Goal: Task Accomplishment & Management: Use online tool/utility

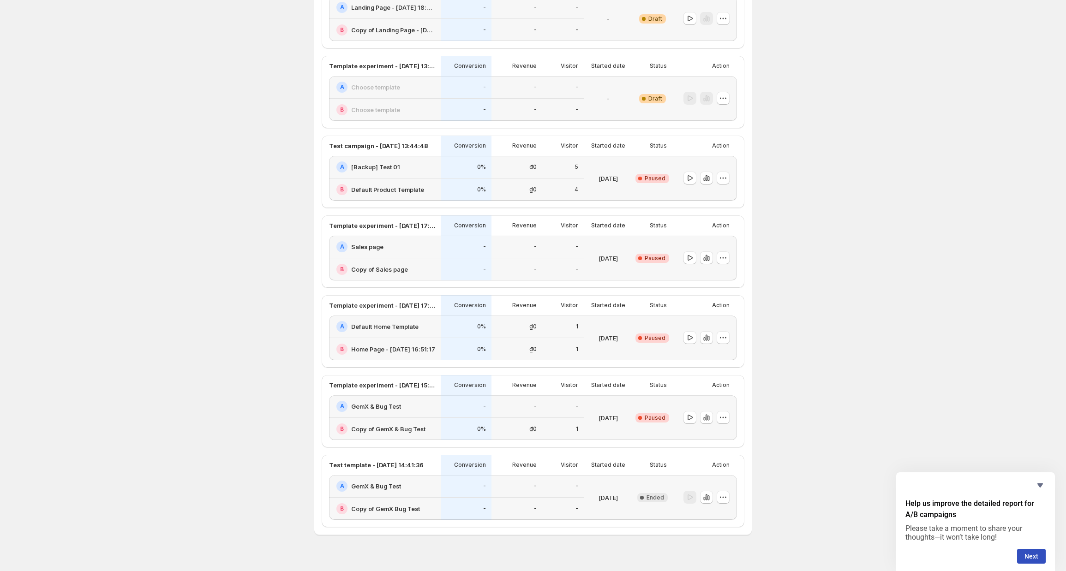
scroll to position [125, 0]
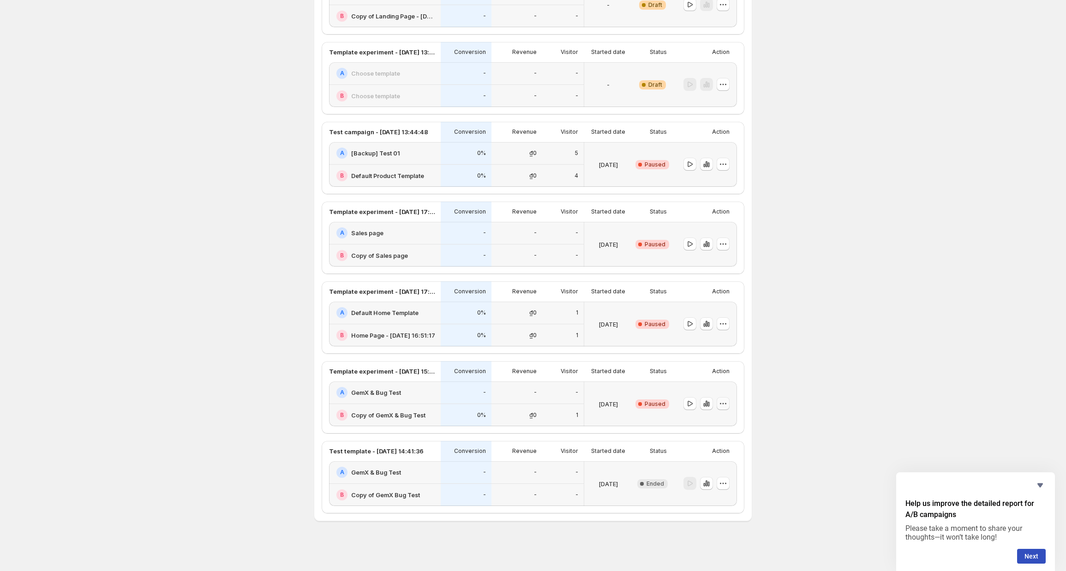
click at [724, 402] on icon "button" at bounding box center [723, 403] width 9 height 9
click at [720, 468] on span "Delete" at bounding box center [718, 470] width 18 height 7
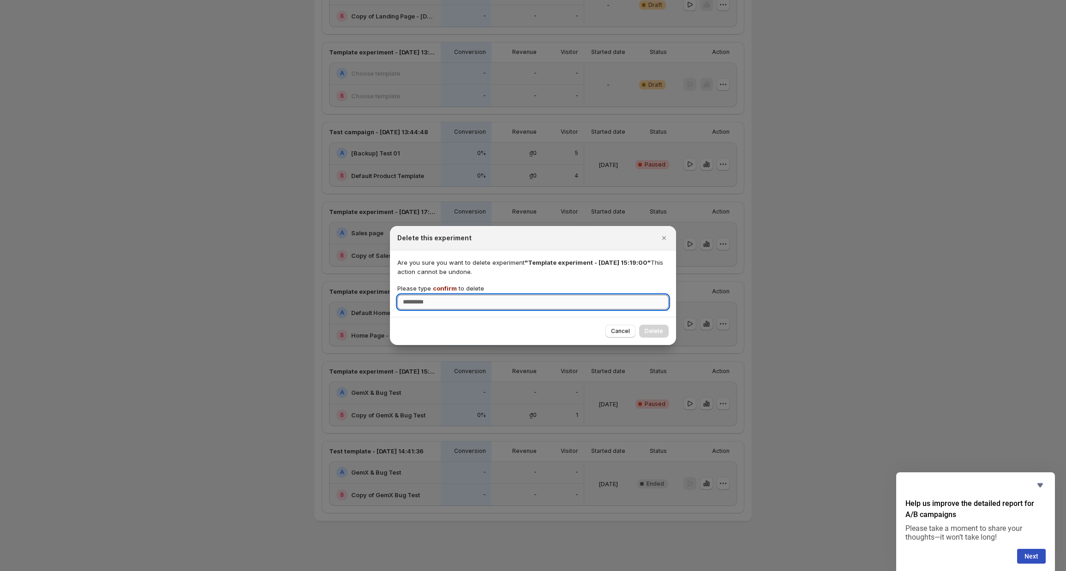
click at [522, 304] on input "Please type confirm to delete" at bounding box center [532, 302] width 271 height 15
type input "******"
type input "*******"
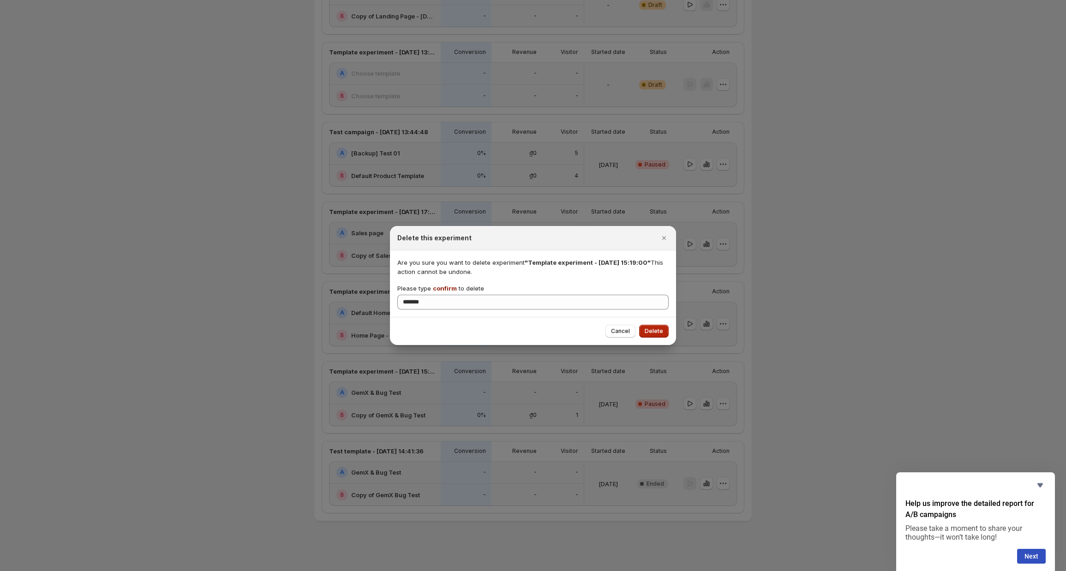
click at [648, 333] on span "Delete" at bounding box center [654, 331] width 18 height 7
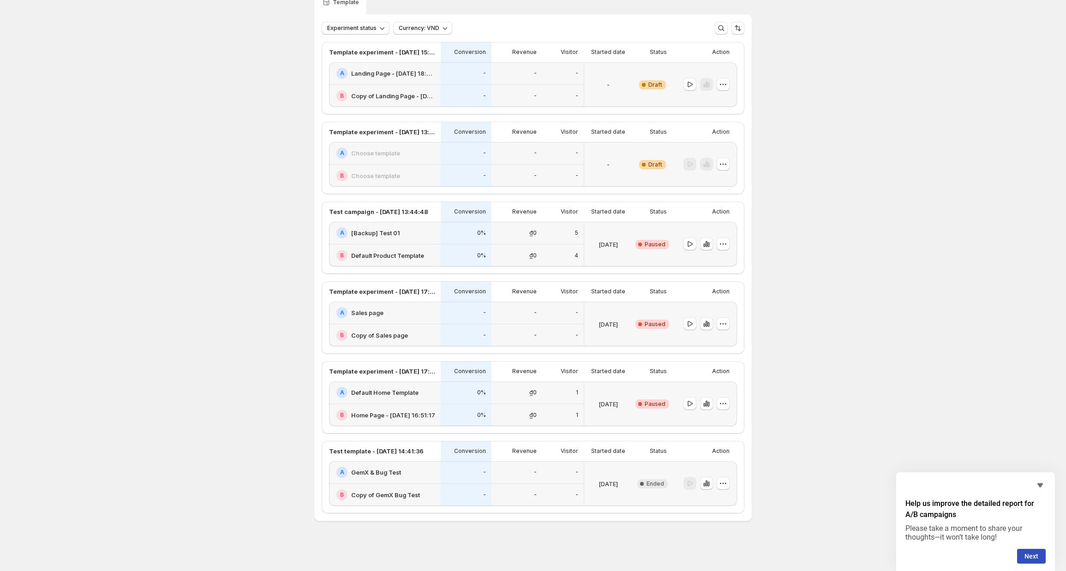
scroll to position [45, 0]
click at [730, 486] on button "button" at bounding box center [723, 483] width 13 height 13
click at [707, 553] on div "Delete" at bounding box center [725, 549] width 57 height 9
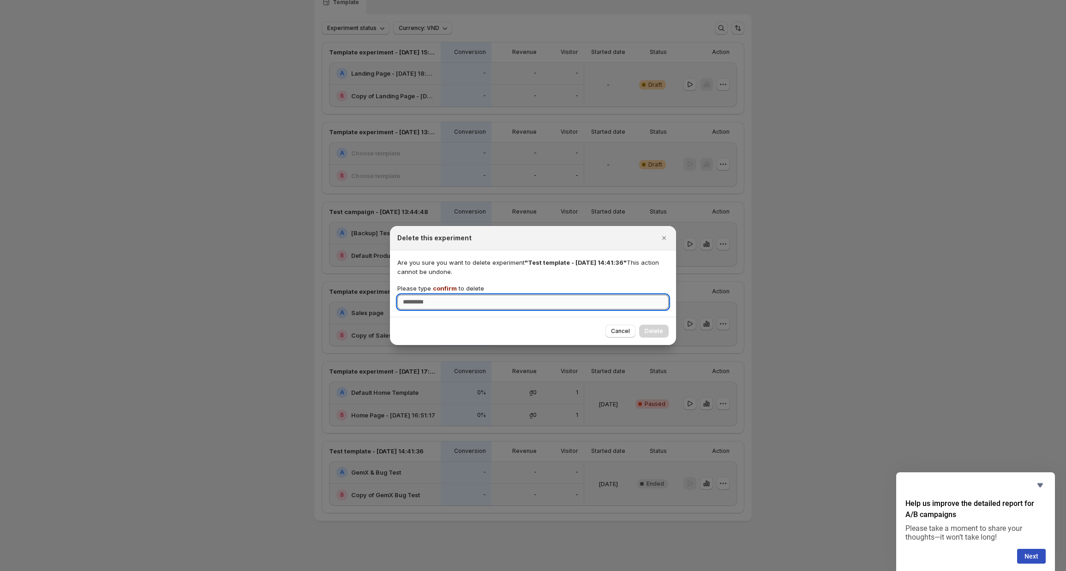
click at [428, 300] on input "Please type confirm to delete" at bounding box center [532, 302] width 271 height 15
type input "*******"
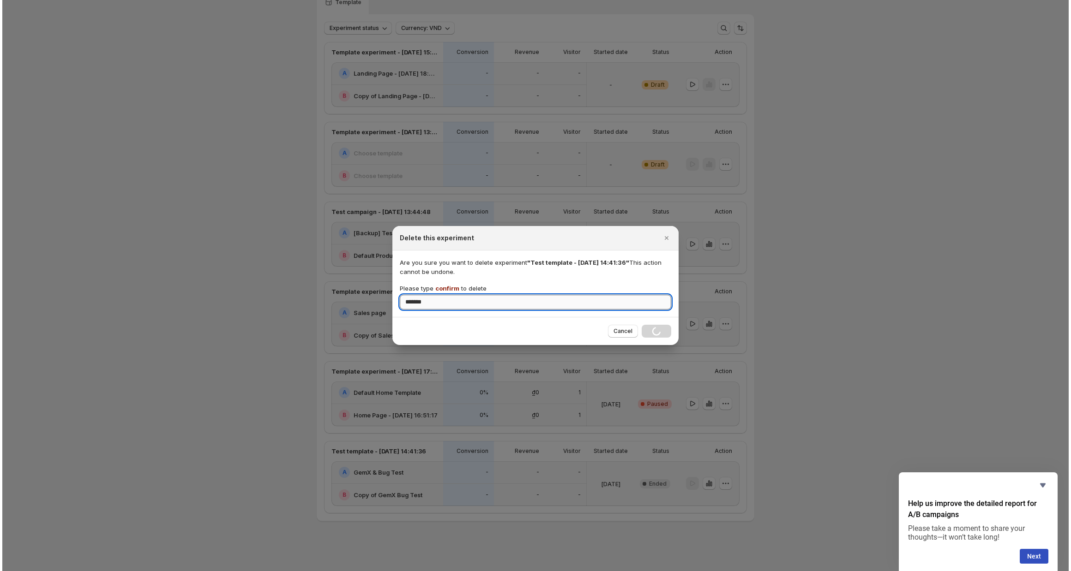
scroll to position [0, 0]
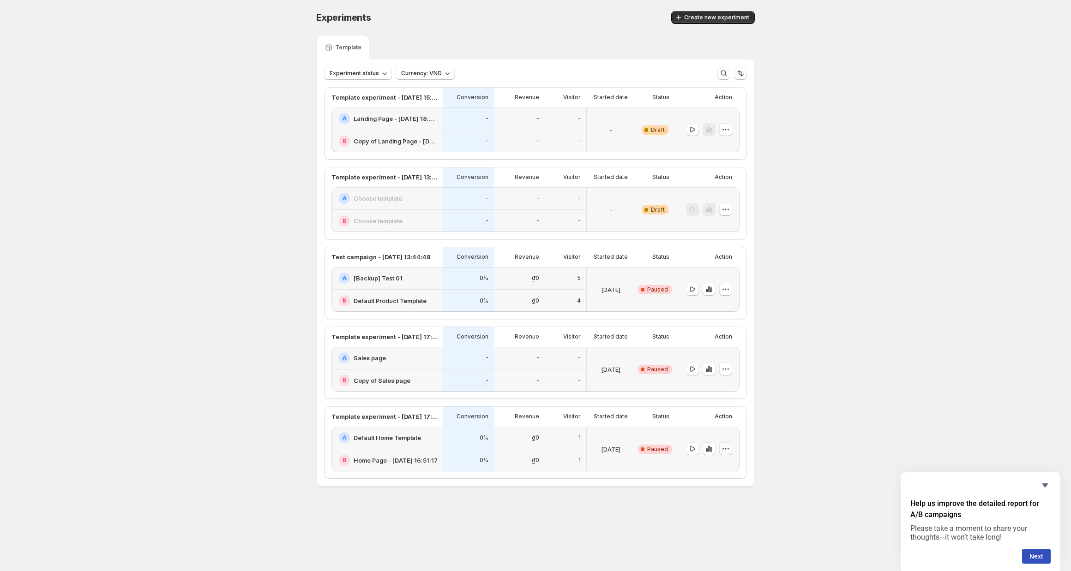
click at [722, 450] on icon "button" at bounding box center [725, 448] width 9 height 9
click at [711, 515] on span "Delete" at bounding box center [718, 515] width 18 height 7
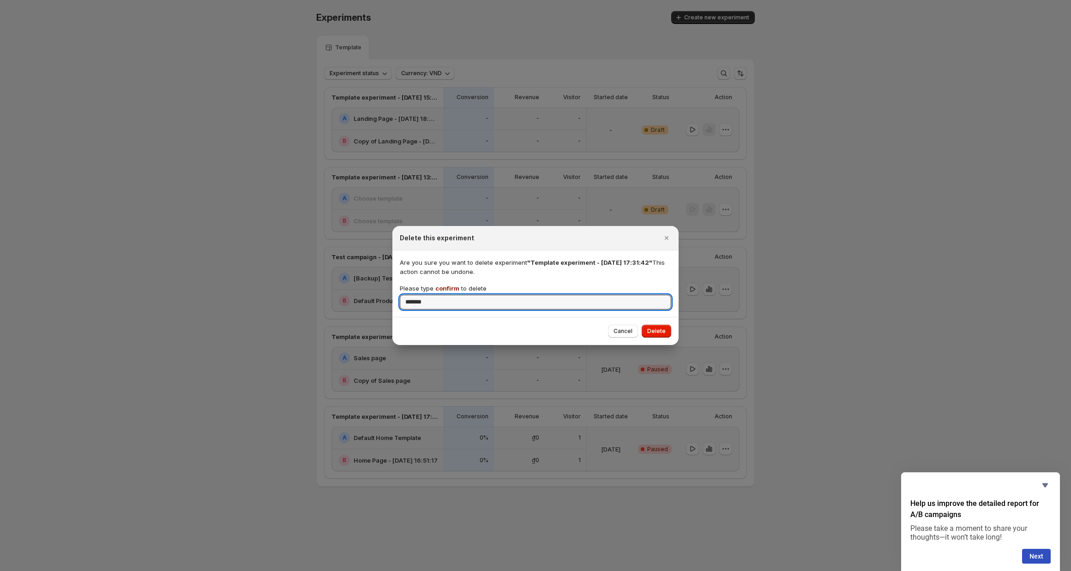
type input "*******"
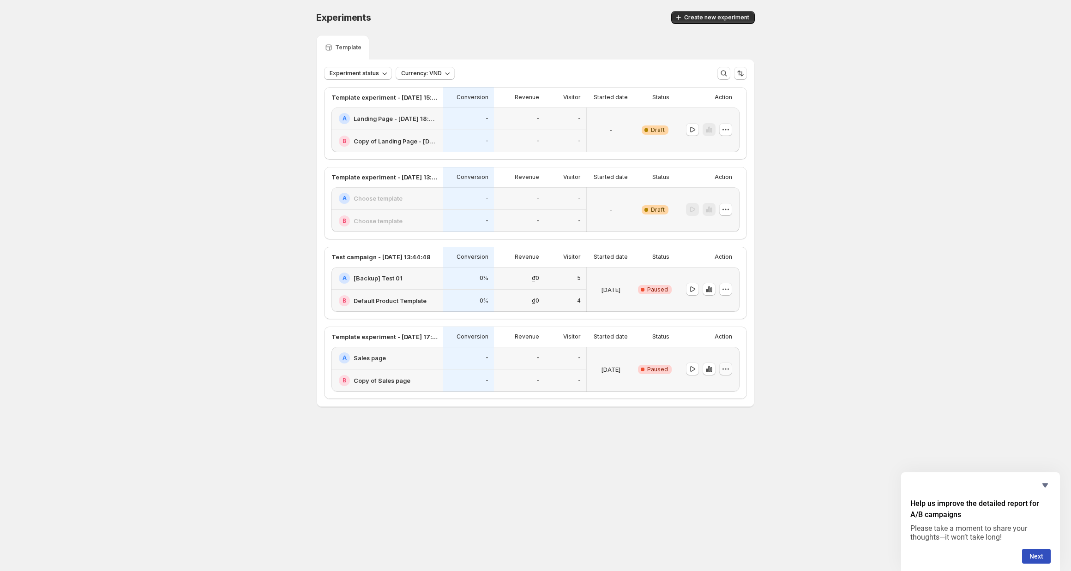
click at [724, 372] on icon "button" at bounding box center [725, 369] width 9 height 9
click at [713, 437] on span "Delete" at bounding box center [718, 435] width 18 height 7
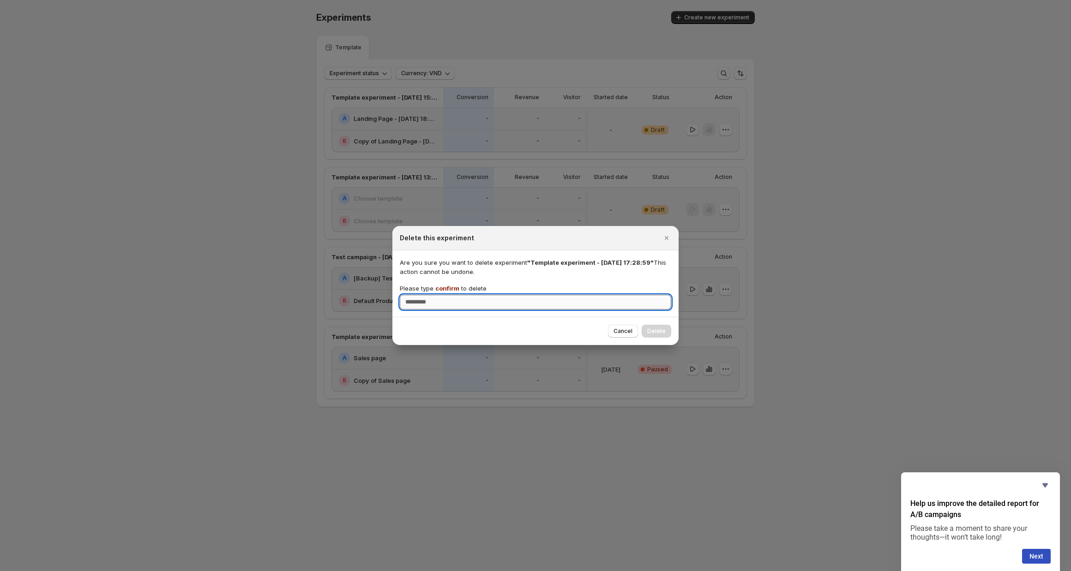
click at [461, 306] on input "Please type confirm to delete" at bounding box center [535, 302] width 271 height 15
type input "*******"
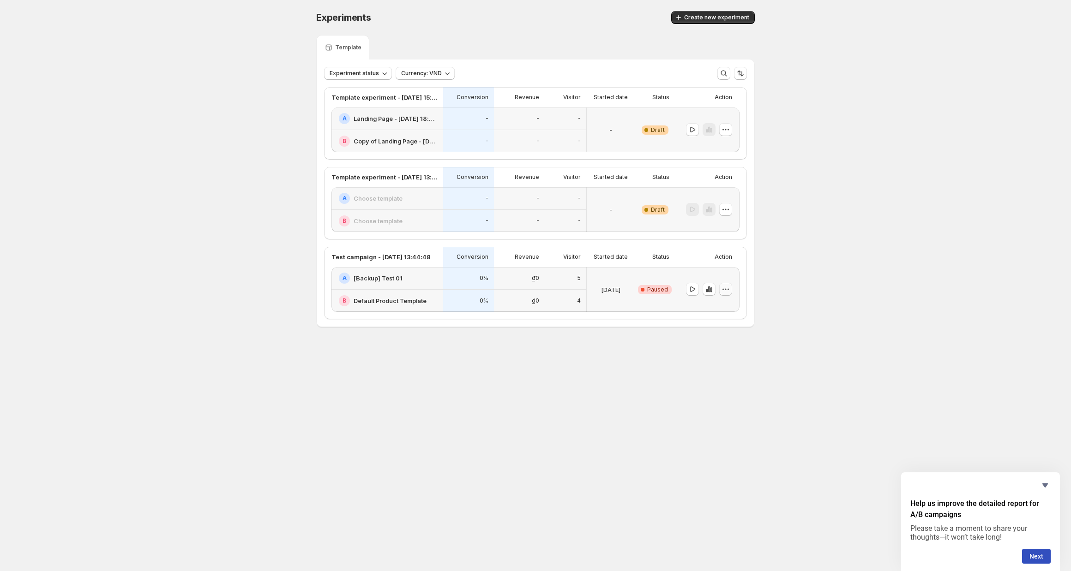
click at [723, 290] on icon "button" at bounding box center [725, 289] width 9 height 9
click at [714, 357] on span "Delete" at bounding box center [718, 355] width 18 height 7
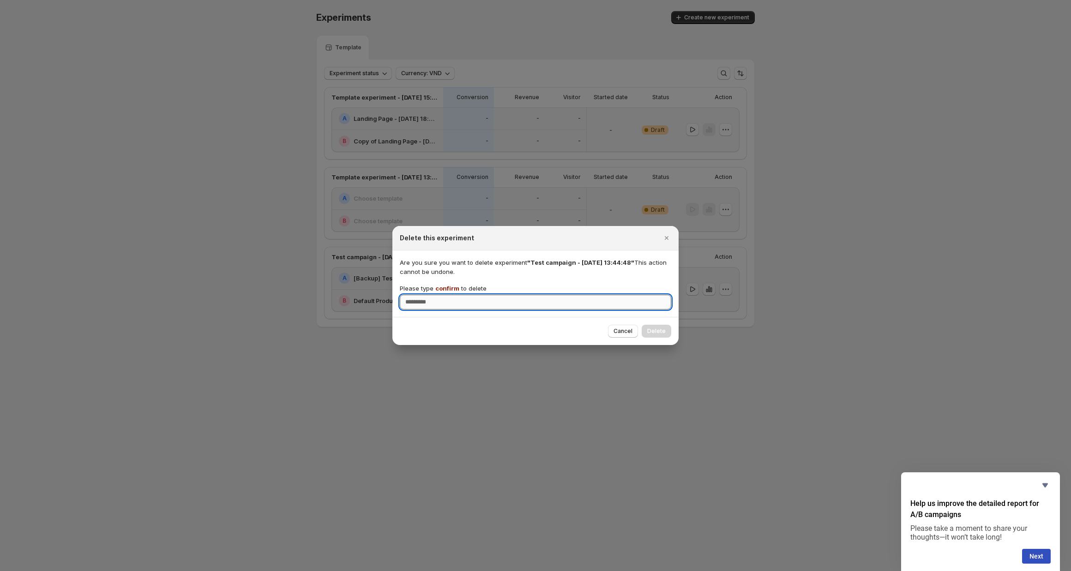
click at [478, 306] on input "Please type confirm to delete" at bounding box center [535, 302] width 271 height 15
type input "*******"
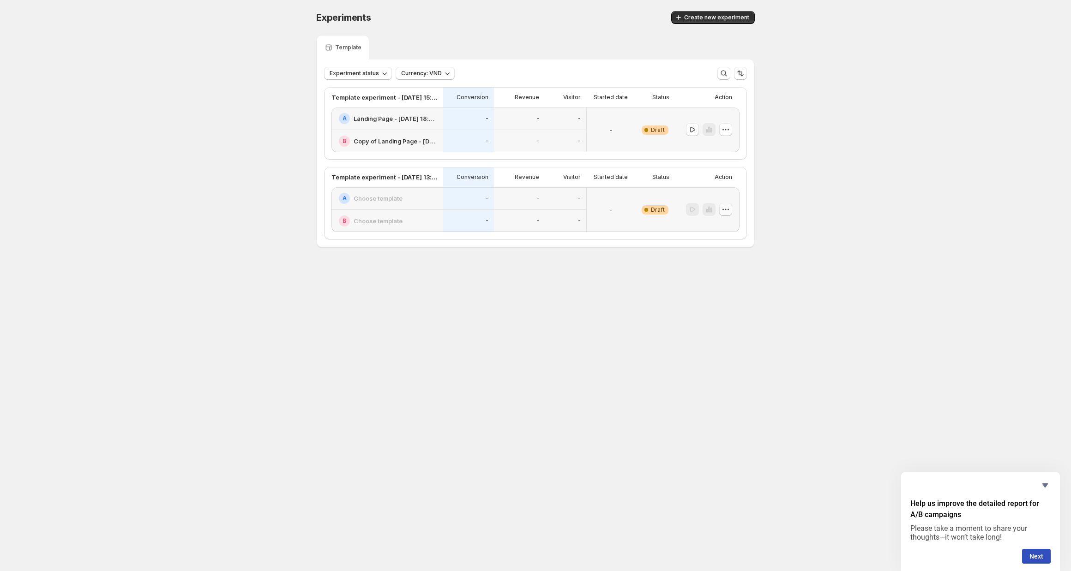
click at [725, 213] on icon "button" at bounding box center [725, 209] width 9 height 9
click at [716, 276] on span "Delete" at bounding box center [718, 275] width 18 height 7
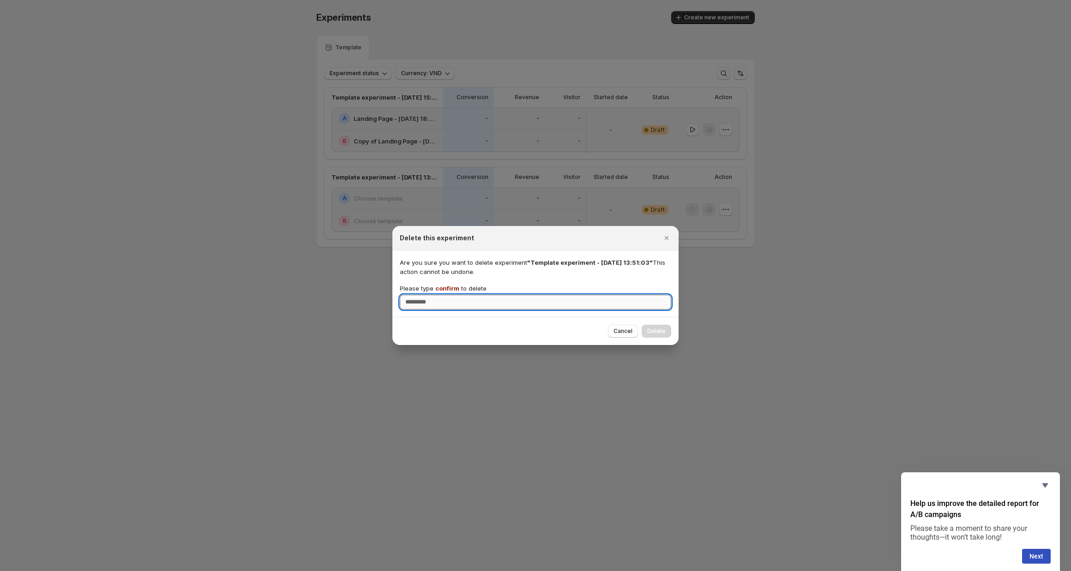
click at [510, 301] on input "Please type confirm to delete" at bounding box center [535, 302] width 271 height 15
type input "*******"
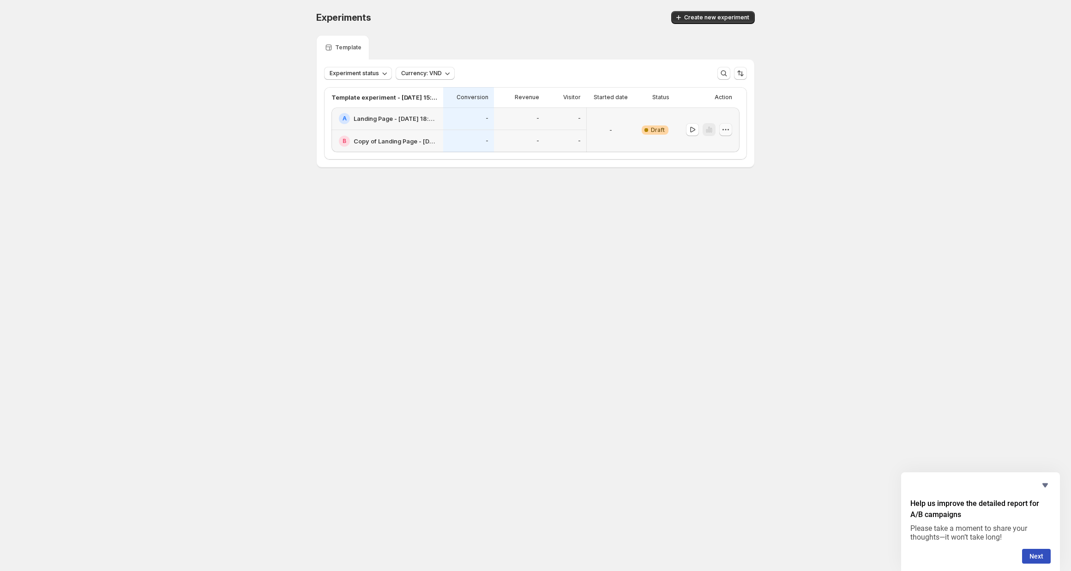
click at [728, 135] on button "button" at bounding box center [725, 129] width 13 height 13
click at [701, 196] on icon "button" at bounding box center [701, 196] width 1 height 3
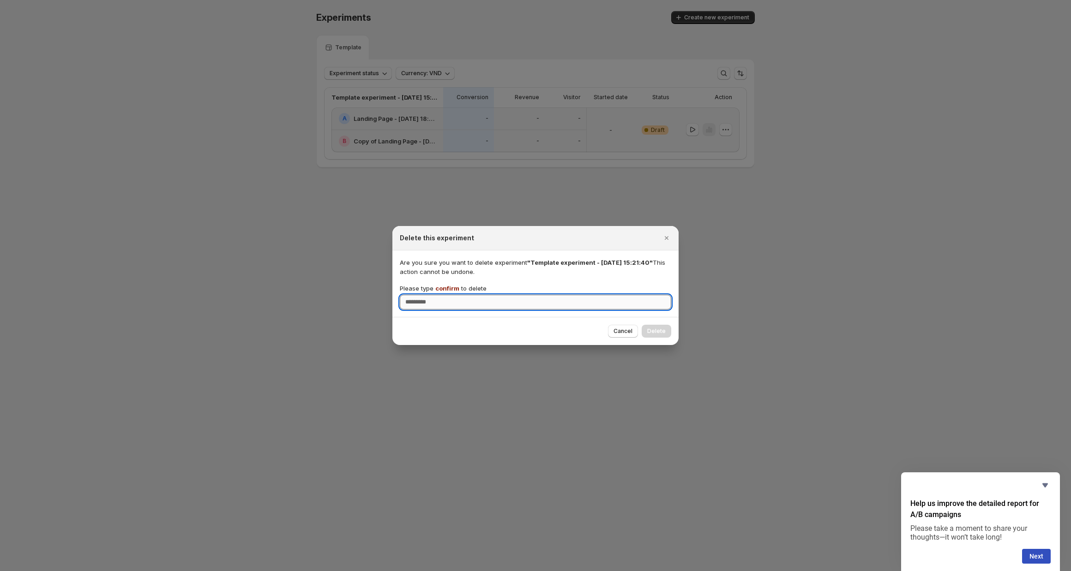
click at [455, 299] on input "Please type confirm to delete" at bounding box center [535, 302] width 271 height 15
type input "*******"
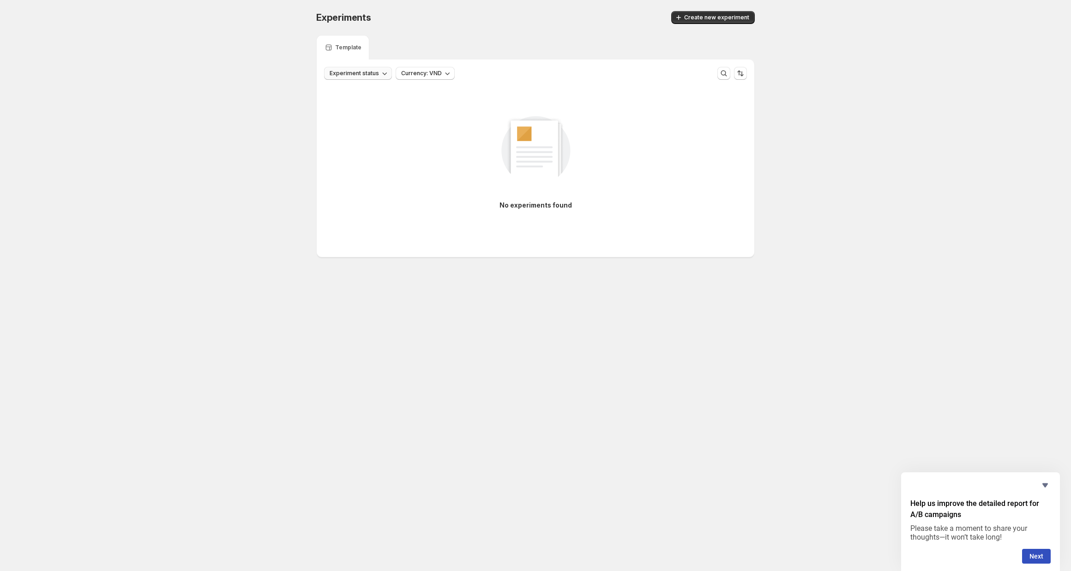
click at [388, 78] on button "Experiment status" at bounding box center [358, 73] width 68 height 13
click at [709, 12] on button "Create new experiment" at bounding box center [713, 17] width 84 height 13
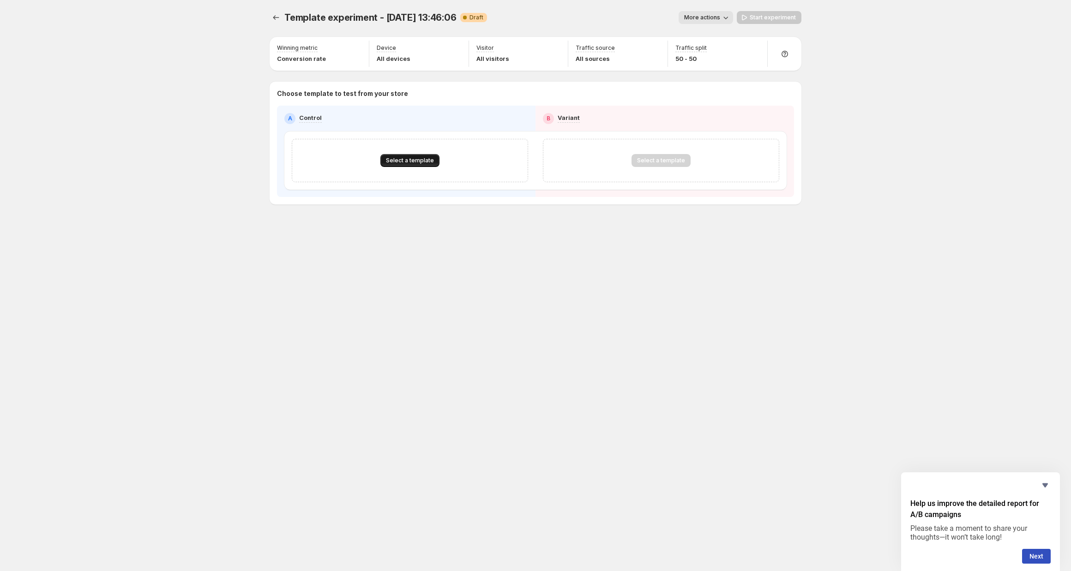
click at [425, 162] on span "Select a template" at bounding box center [410, 160] width 48 height 7
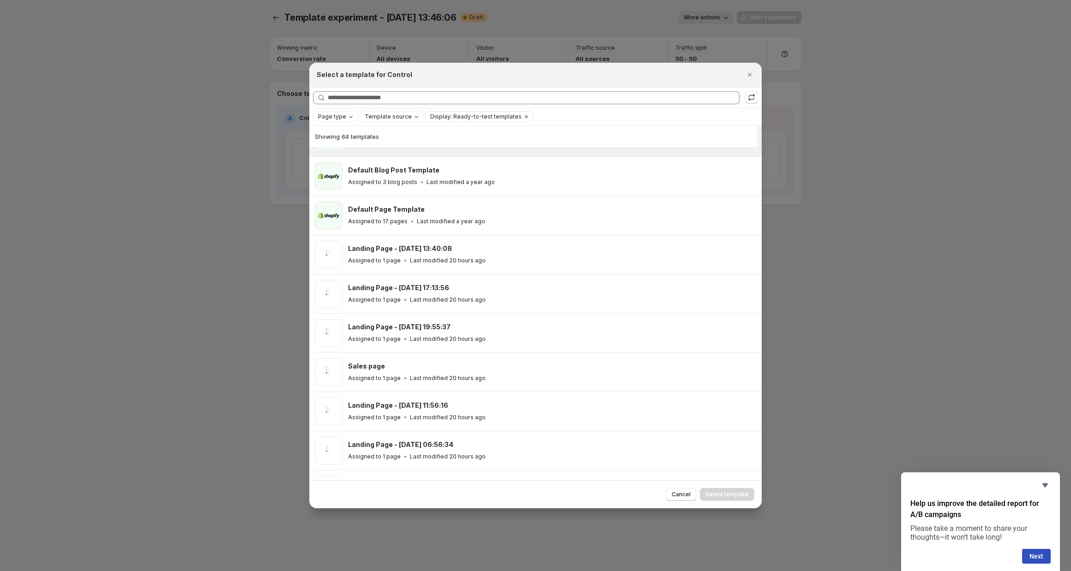
scroll to position [114, 0]
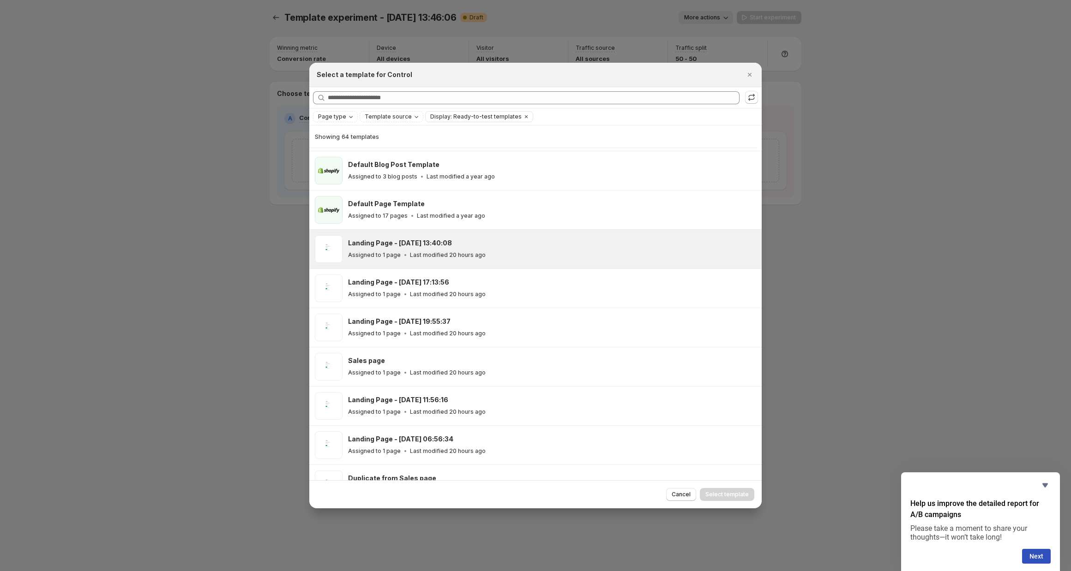
click at [432, 255] on p "Last modified 20 hours ago" at bounding box center [448, 255] width 76 height 7
click at [714, 493] on span "Select template" at bounding box center [726, 494] width 43 height 7
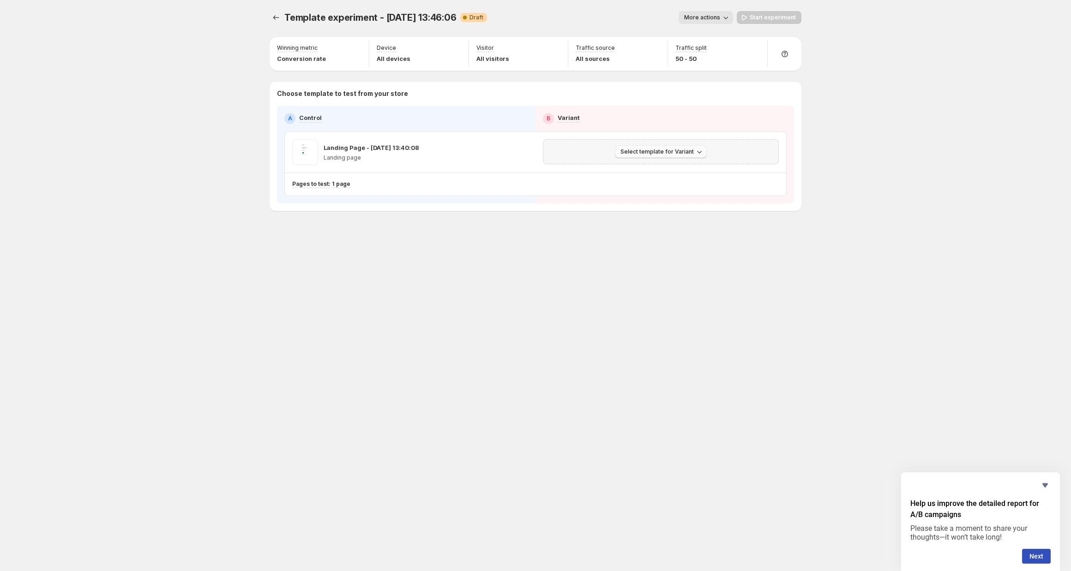
click at [652, 156] on button "Select template for Variant" at bounding box center [661, 151] width 92 height 13
click at [644, 174] on span "Select an existing template" at bounding box center [654, 171] width 78 height 7
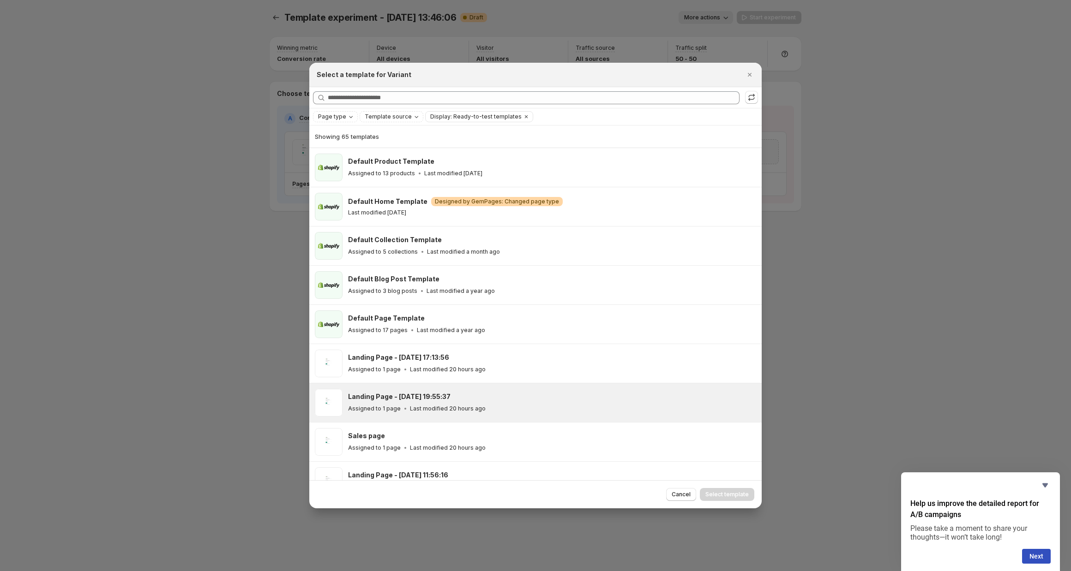
click at [429, 408] on p "Last modified 20 hours ago" at bounding box center [448, 408] width 76 height 7
click at [722, 491] on span "Select template" at bounding box center [726, 494] width 43 height 7
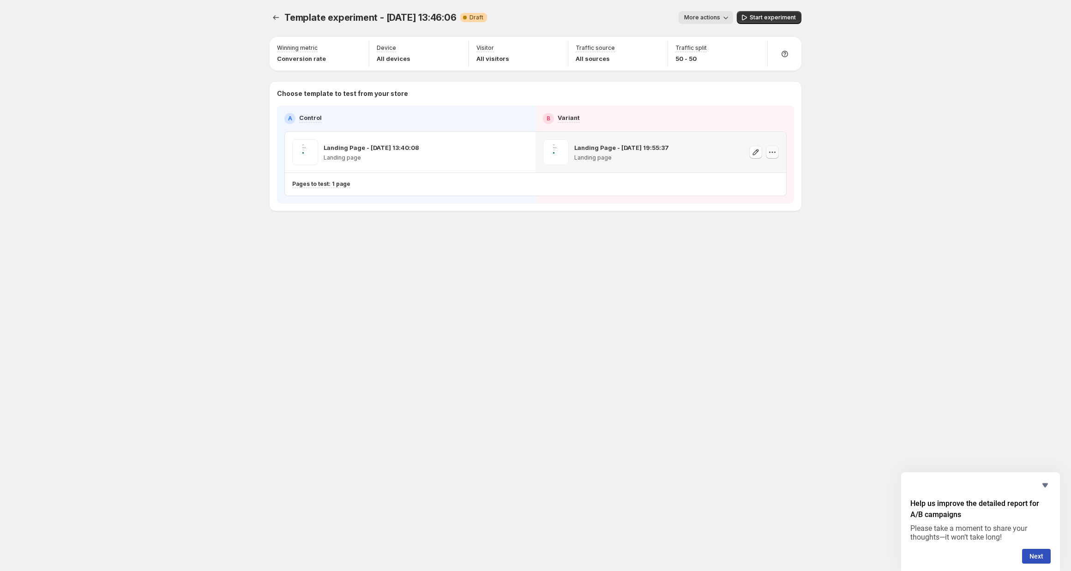
click at [768, 149] on icon "button" at bounding box center [771, 152] width 9 height 9
click at [528, 211] on div "Template experiment - [DATE] 13:46:06. This page is ready Template experiment -…" at bounding box center [535, 130] width 554 height 261
click at [707, 17] on span "More actions" at bounding box center [702, 17] width 36 height 7
click at [658, 49] on icon "button" at bounding box center [655, 48] width 9 height 9
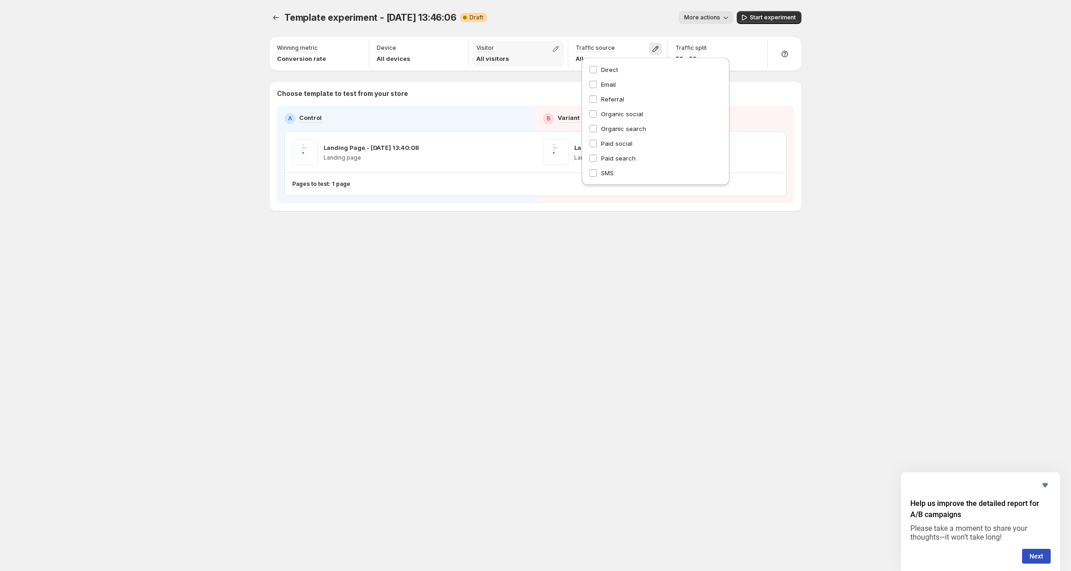
click at [526, 57] on div "Visitor All visitors" at bounding box center [519, 54] width 92 height 26
click at [562, 51] on button "button" at bounding box center [555, 48] width 13 height 13
click at [419, 56] on div "Device All devices" at bounding box center [419, 54] width 92 height 26
click at [456, 50] on icon "button" at bounding box center [456, 49] width 6 height 6
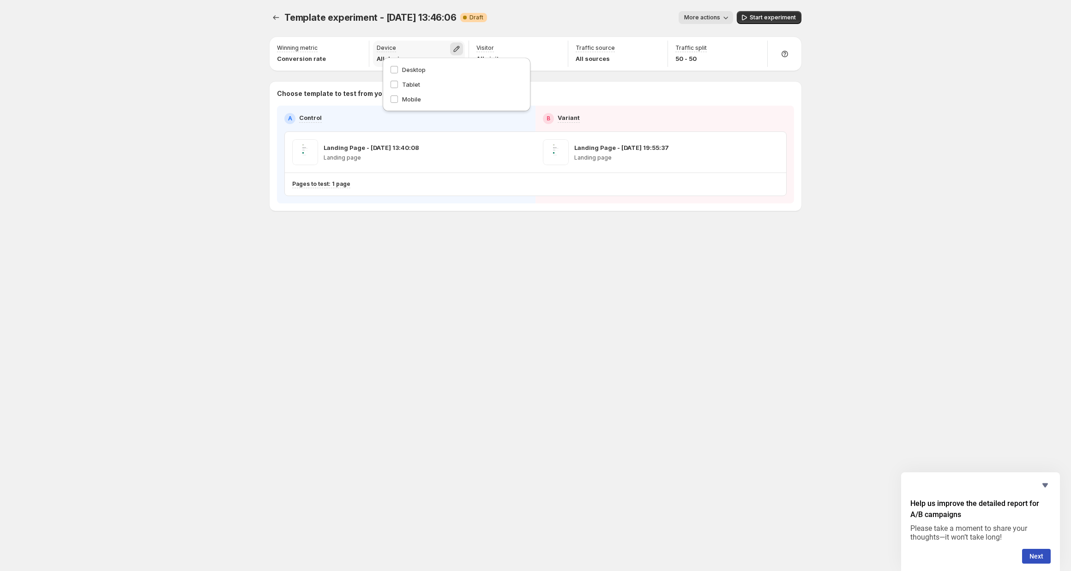
click at [426, 48] on div "Device All devices" at bounding box center [419, 54] width 92 height 26
click at [357, 48] on icon "button" at bounding box center [356, 48] width 9 height 9
click at [244, 50] on div "Template experiment - [DATE] 13:46:06. This page is ready Template experiment -…" at bounding box center [535, 285] width 1071 height 571
click at [658, 46] on icon "button" at bounding box center [656, 49] width 6 height 6
click at [637, 23] on div "More actions" at bounding box center [613, 17] width 239 height 13
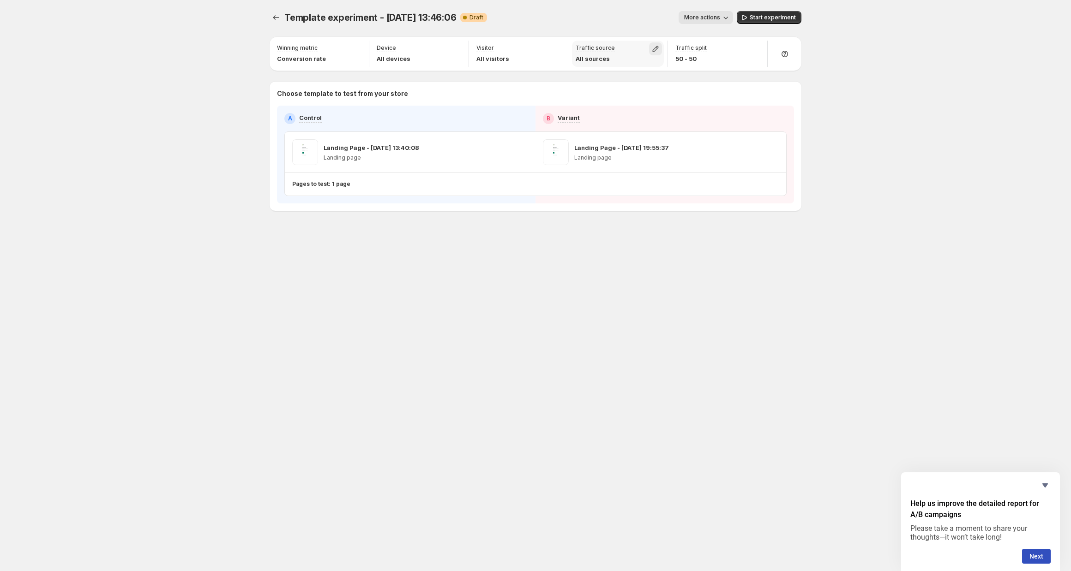
click at [654, 44] on icon "button" at bounding box center [655, 48] width 9 height 9
click at [513, 281] on div "Template experiment - [DATE] 13:46:06. This page is ready Template experiment -…" at bounding box center [535, 285] width 554 height 571
click at [517, 155] on icon "button" at bounding box center [521, 152] width 9 height 9
click at [385, 180] on div "Pages to test: 1 page" at bounding box center [498, 184] width 413 height 15
click at [328, 186] on p "Pages to test: 1 page" at bounding box center [321, 183] width 58 height 7
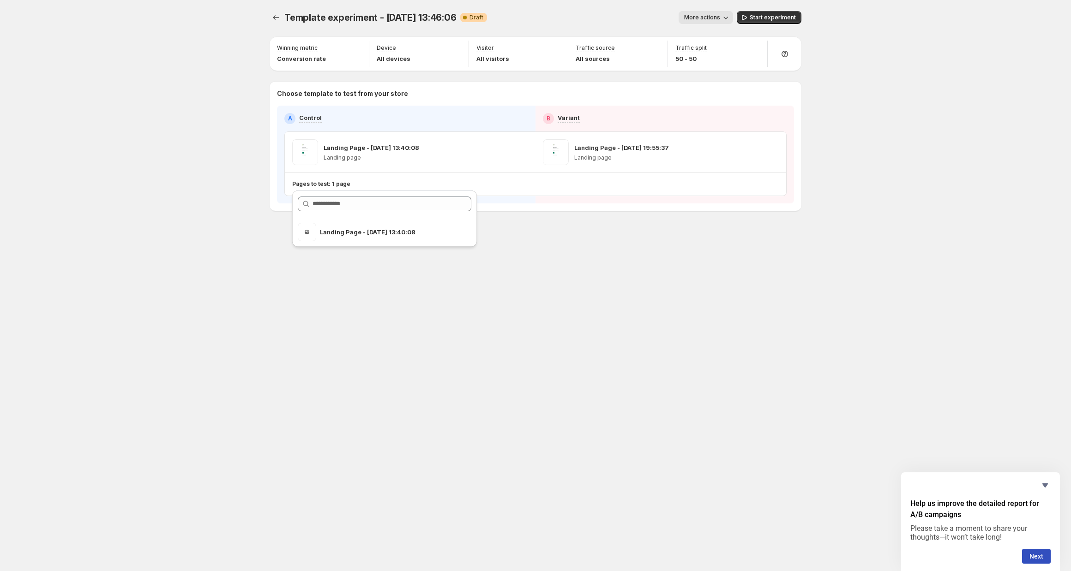
click at [558, 193] on div "Pages to test: 1 page" at bounding box center [535, 184] width 501 height 23
click at [519, 151] on icon "button" at bounding box center [521, 152] width 9 height 9
click at [515, 167] on span "Change template" at bounding box center [530, 171] width 66 height 9
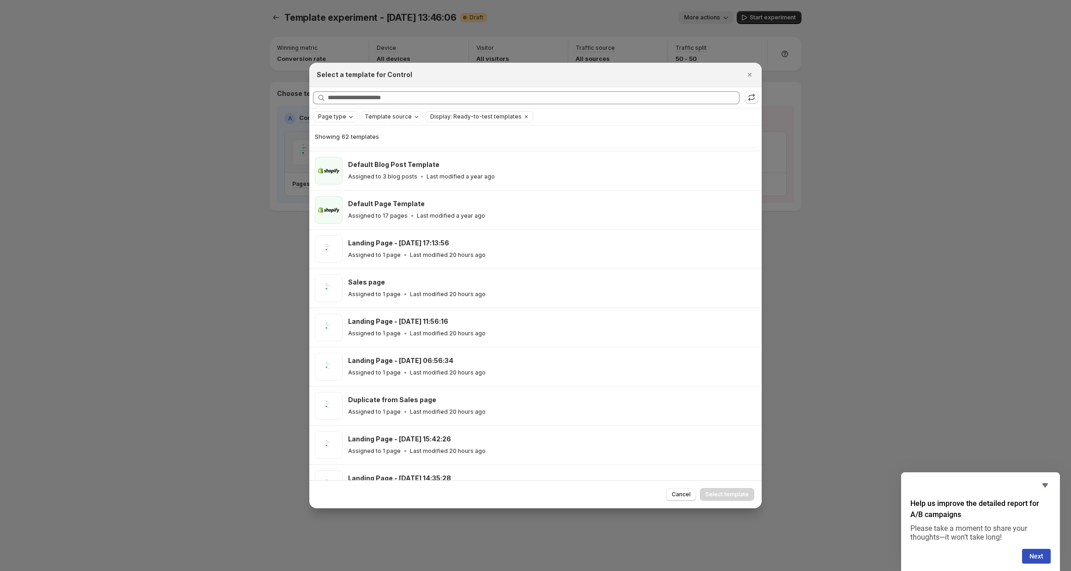
click at [343, 115] on span "Page type" at bounding box center [332, 116] width 28 height 7
click at [392, 115] on span "Template source" at bounding box center [388, 116] width 47 height 7
click at [481, 120] on span "Display: Ready-to-test templates" at bounding box center [475, 116] width 91 height 7
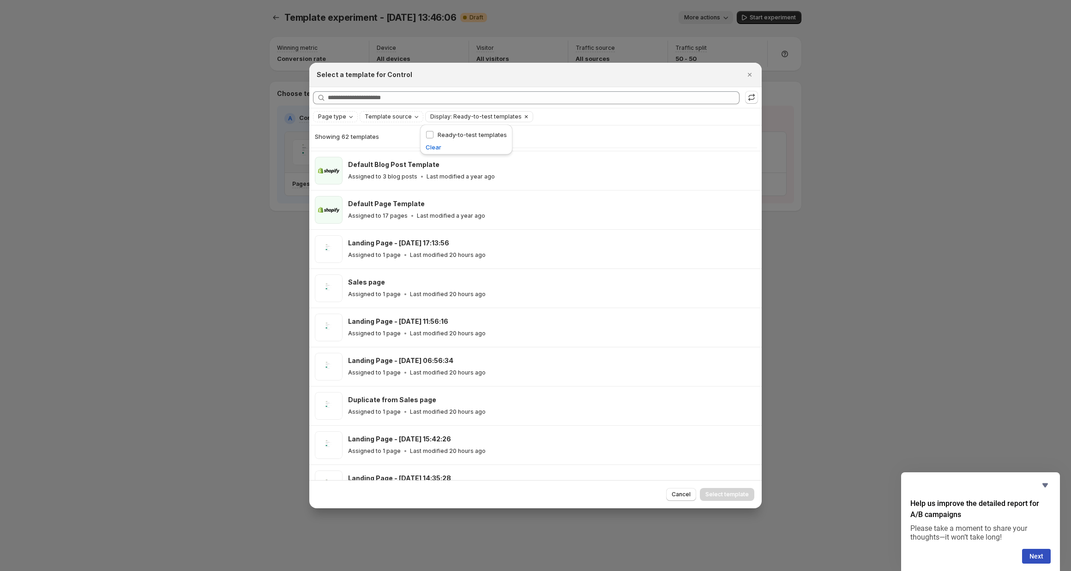
click at [481, 120] on span "Display: Ready-to-test templates" at bounding box center [475, 116] width 91 height 7
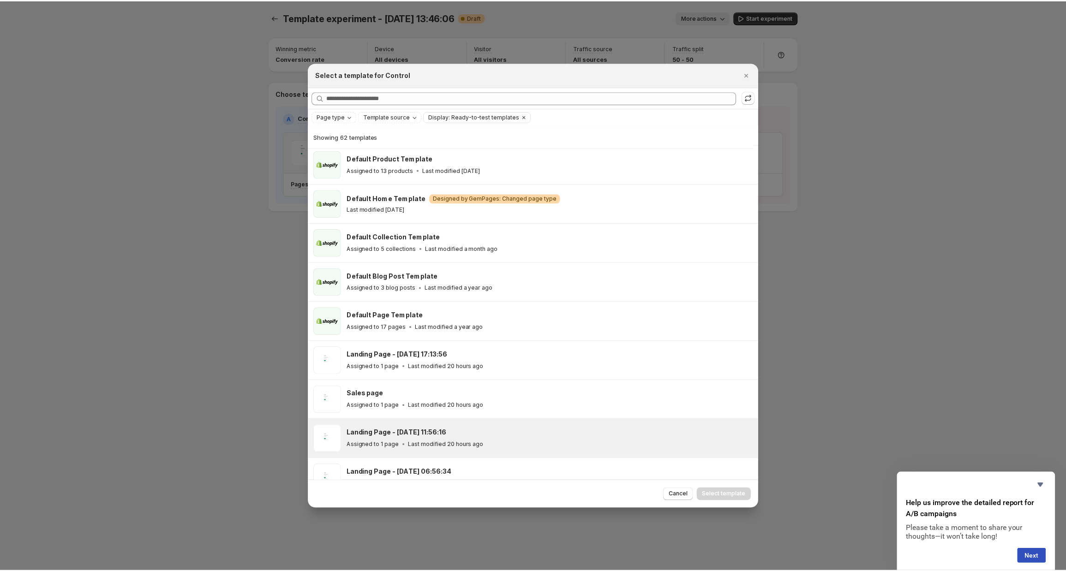
scroll to position [0, 0]
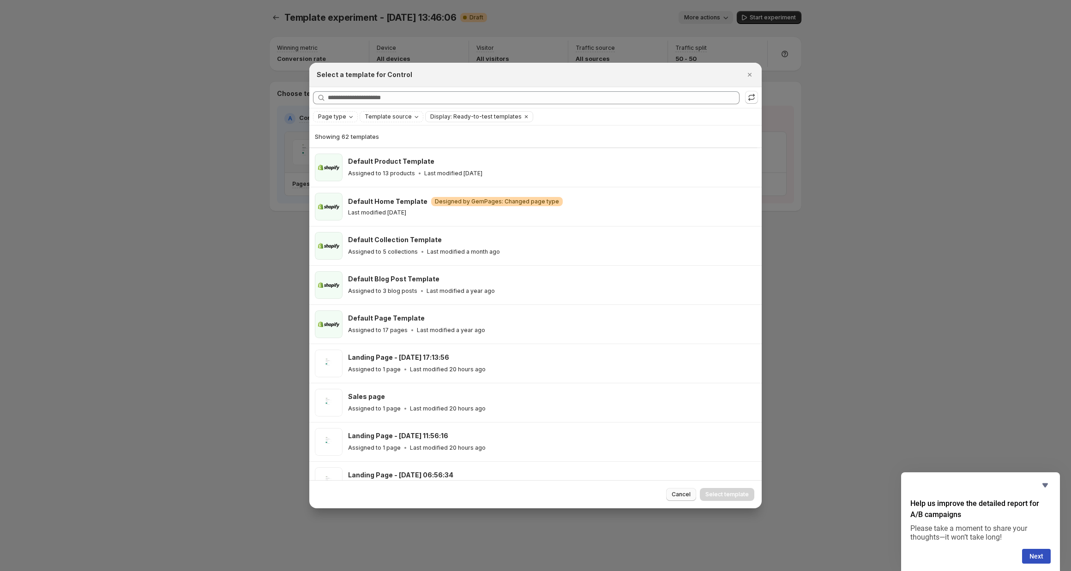
click at [683, 497] on span "Cancel" at bounding box center [680, 494] width 19 height 7
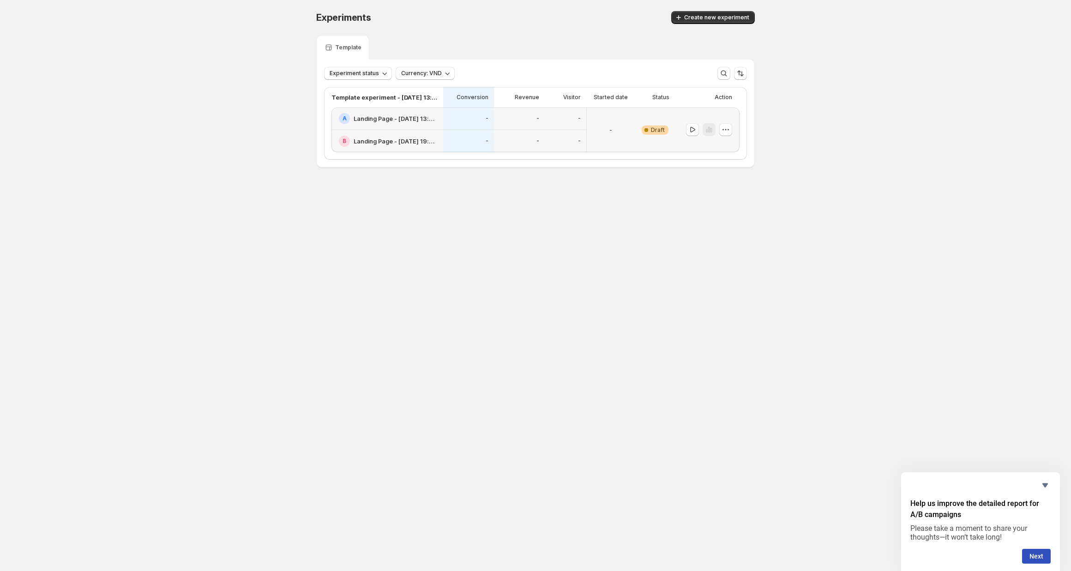
click at [428, 124] on div "A Landing Page - [DATE] 13:40:08" at bounding box center [387, 119] width 112 height 23
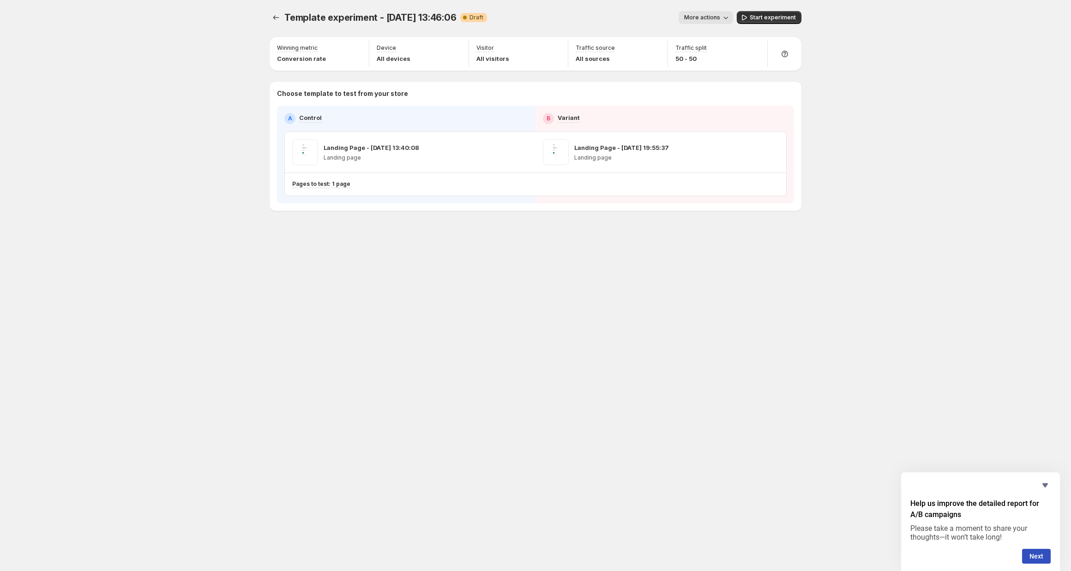
click at [694, 16] on span "More actions" at bounding box center [702, 17] width 36 height 7
